Goal: Book appointment/travel/reservation

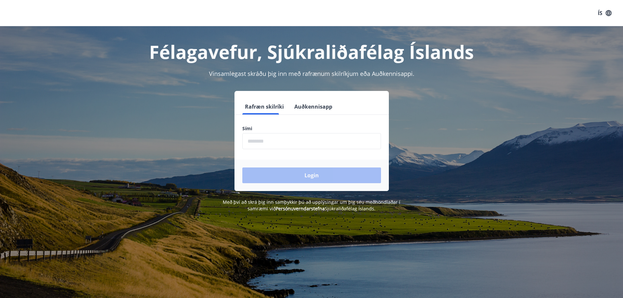
click at [296, 147] on input "phone" at bounding box center [311, 141] width 139 height 16
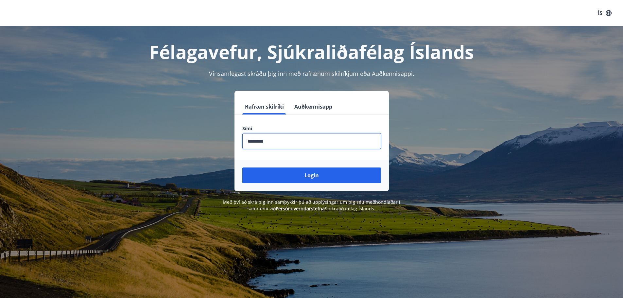
type input "********"
click at [242, 167] on button "Login" at bounding box center [311, 175] width 139 height 16
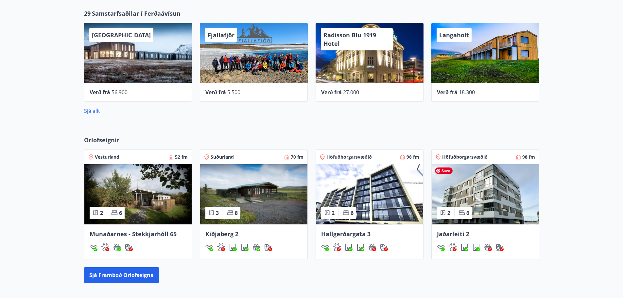
scroll to position [307, 0]
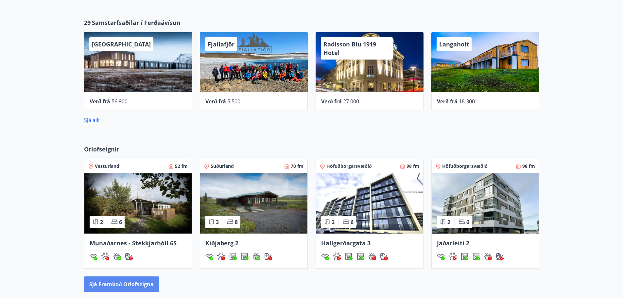
click at [133, 281] on button "Sjá framboð orlofseigna" at bounding box center [121, 284] width 75 height 16
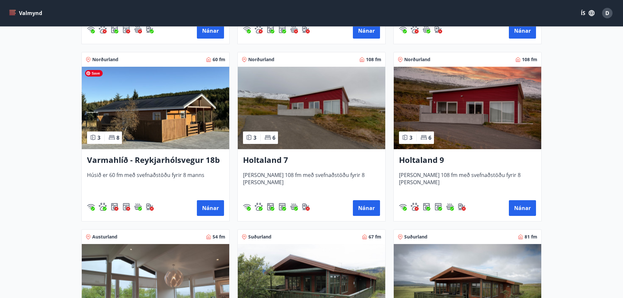
scroll to position [654, 0]
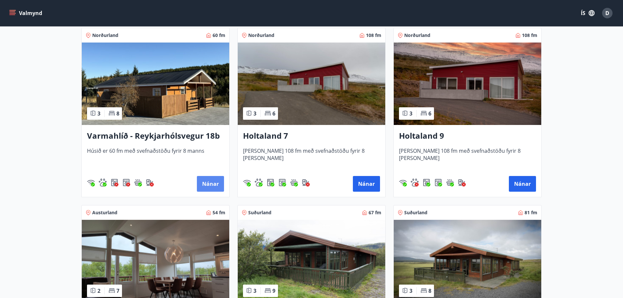
click at [203, 180] on button "Nánar" at bounding box center [210, 184] width 27 height 16
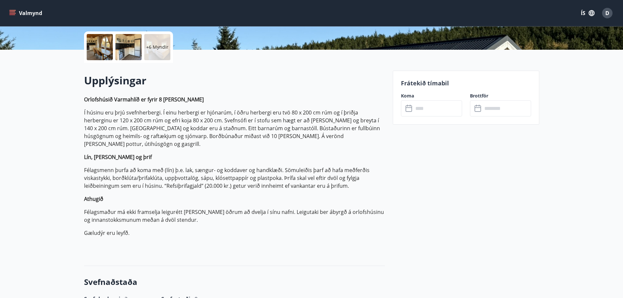
scroll to position [163, 0]
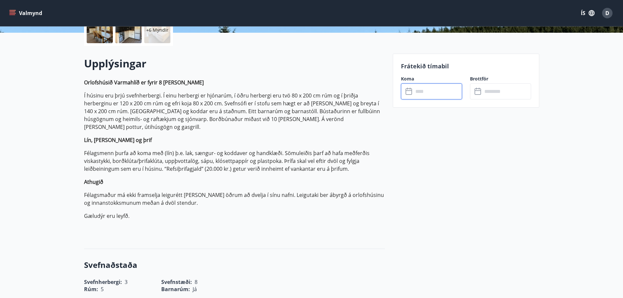
click at [430, 92] on input "text" at bounding box center [437, 91] width 49 height 16
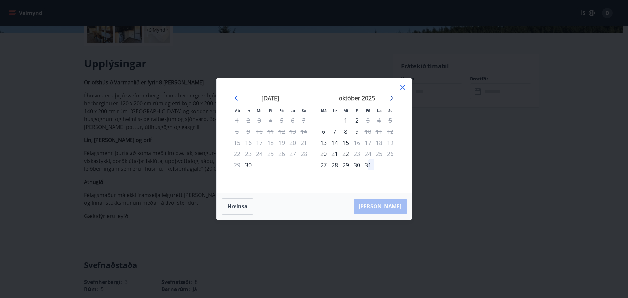
click at [390, 99] on icon "Move forward to switch to the next month." at bounding box center [390, 98] width 8 height 8
click at [399, 89] on icon at bounding box center [403, 87] width 8 height 8
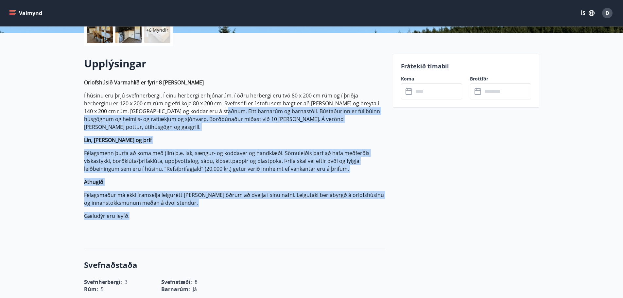
drag, startPoint x: 187, startPoint y: 179, endPoint x: 189, endPoint y: 106, distance: 73.6
click at [188, 109] on p "Orlofshúsið Varmahlíð er fyrir 8 manns Í húsinu eru þrjú svefnherbergi. Í einu …" at bounding box center [234, 155] width 301 height 154
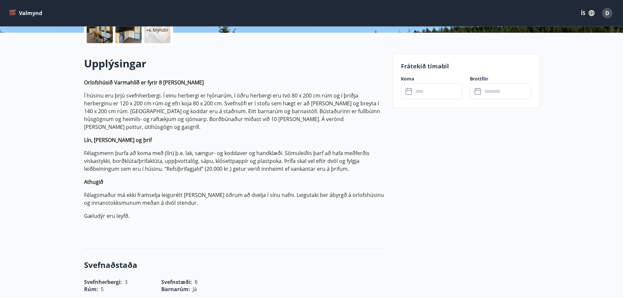
click at [189, 106] on p "Í húsinu eru þrjú svefnherbergi. Í einu herbergi er hjónarúm, í öðru herbergi e…" at bounding box center [234, 111] width 301 height 39
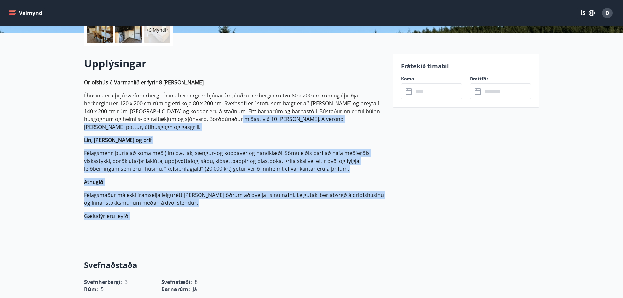
drag, startPoint x: 185, startPoint y: 210, endPoint x: 201, endPoint y: 113, distance: 98.0
click at [200, 114] on p "Orlofshúsið Varmahlíð er fyrir 8 manns Í húsinu eru þrjú svefnherbergi. Í einu …" at bounding box center [234, 155] width 301 height 154
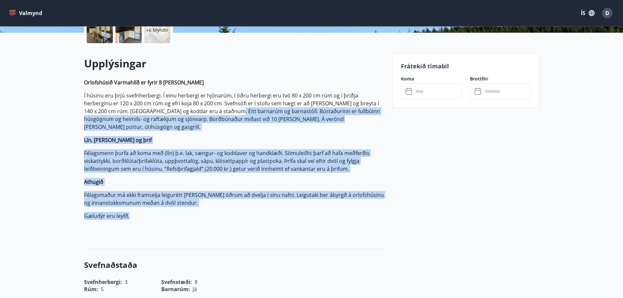
click at [201, 113] on p "Í húsinu eru þrjú svefnherbergi. Í einu herbergi er hjónarúm, í öðru herbergi e…" at bounding box center [234, 111] width 301 height 39
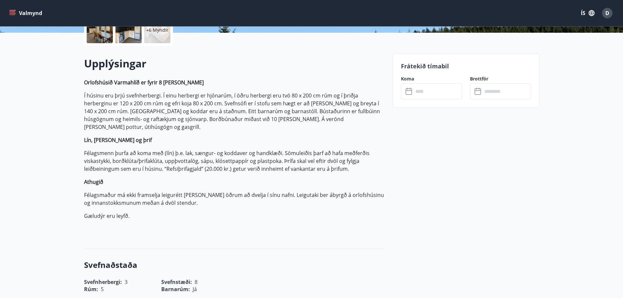
click at [176, 230] on div "Upplýsingar Orlofshúsið Varmahlíð er fyrir 8 manns Í húsinu eru þrjú svefnherbe…" at bounding box center [234, 147] width 301 height 182
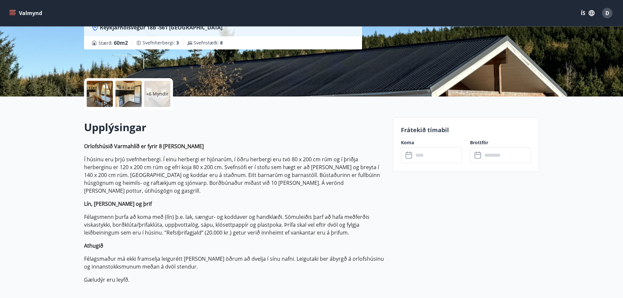
scroll to position [0, 0]
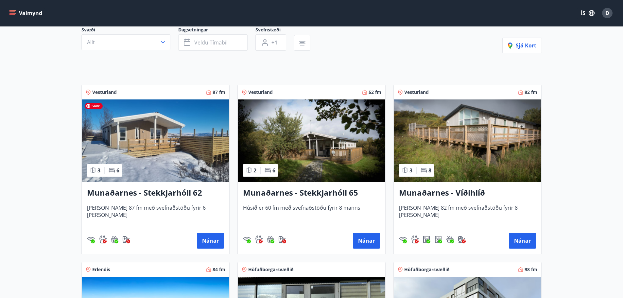
click at [174, 142] on img at bounding box center [155, 140] width 147 height 82
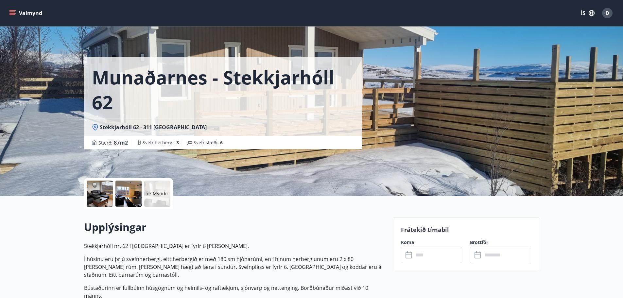
click at [129, 191] on div at bounding box center [128, 193] width 26 height 26
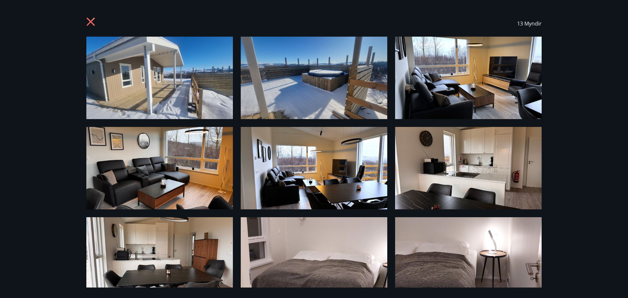
click at [88, 21] on icon at bounding box center [91, 22] width 10 height 10
